Goal: Information Seeking & Learning: Learn about a topic

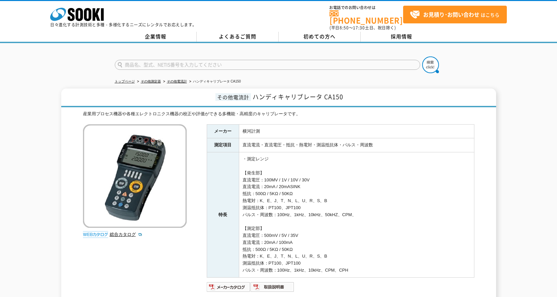
click at [198, 174] on div "産業用プロセス機器や各種エレクトロニクス機器の校正や評価ができる多機能・高精度のキャリブレータです。 総合カタログ メーカー 横河計測 測定項目 直流電流・直…" at bounding box center [279, 216] width 392 height 210
click at [52, 152] on div "その他電流計 ハンディキャリブレータ CA150 産業用プロセス機器や各種エレクトロニクス機器の校正や評価ができる多機能・高精度のキャリブレータです。 総合カ…" at bounding box center [278, 205] width 557 height 232
click at [82, 61] on div at bounding box center [278, 59] width 557 height 32
drag, startPoint x: 221, startPoint y: 94, endPoint x: 349, endPoint y: 95, distance: 128.2
click at [349, 95] on h1 "その他電流計 ハンディキャリブレータ CA150" at bounding box center [278, 98] width 435 height 19
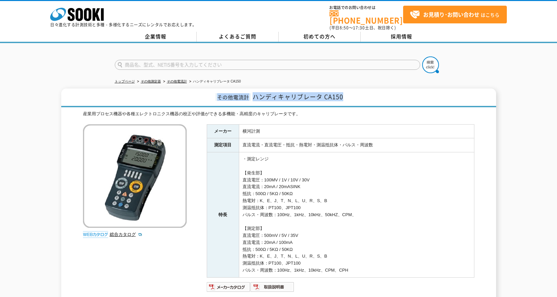
click at [349, 95] on h1 "その他電流計 ハンディキャリブレータ CA150" at bounding box center [278, 98] width 435 height 19
click at [83, 59] on div at bounding box center [278, 59] width 557 height 32
drag, startPoint x: 242, startPoint y: 176, endPoint x: 334, endPoint y: 196, distance: 94.5
click at [333, 196] on td "・測定レンジ 【発生部】 直流電圧：100MV / 1V / 10V / 30V 直流電流：20mA / 20mASINK 抵抗：500Ω / 5KΩ / 5…" at bounding box center [356, 215] width 235 height 125
click at [338, 197] on td "・測定レンジ 【発生部】 直流電圧：100MV / 1V / 10V / 30V 直流電流：20mA / 20mASINK 抵抗：500Ω / 5KΩ / 5…" at bounding box center [356, 215] width 235 height 125
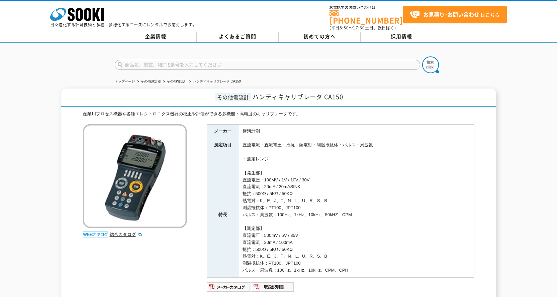
click at [318, 222] on td "・測定レンジ 【発生部】 直流電圧：100MV / 1V / 10V / 30V 直流電流：20mA / 20mASINK 抵抗：500Ω / 5KΩ / 5…" at bounding box center [356, 215] width 235 height 125
click at [65, 65] on div at bounding box center [278, 59] width 557 height 32
